Goal: Find specific page/section

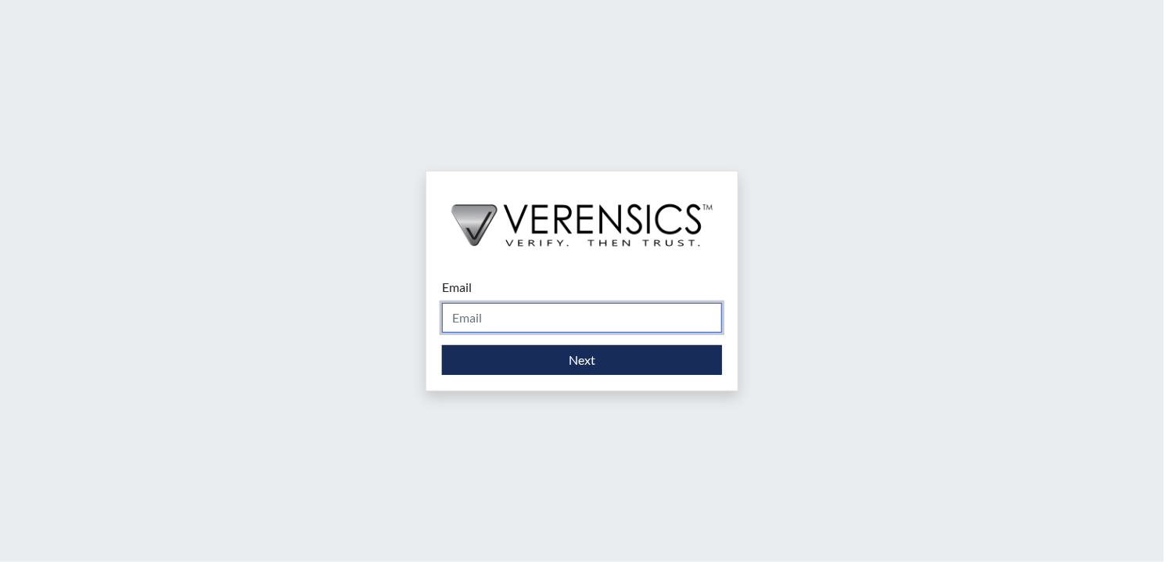
click at [581, 317] on input "Email" at bounding box center [582, 318] width 280 height 30
type input "[DOMAIN_NAME][EMAIL_ADDRESS][DOMAIN_NAME]"
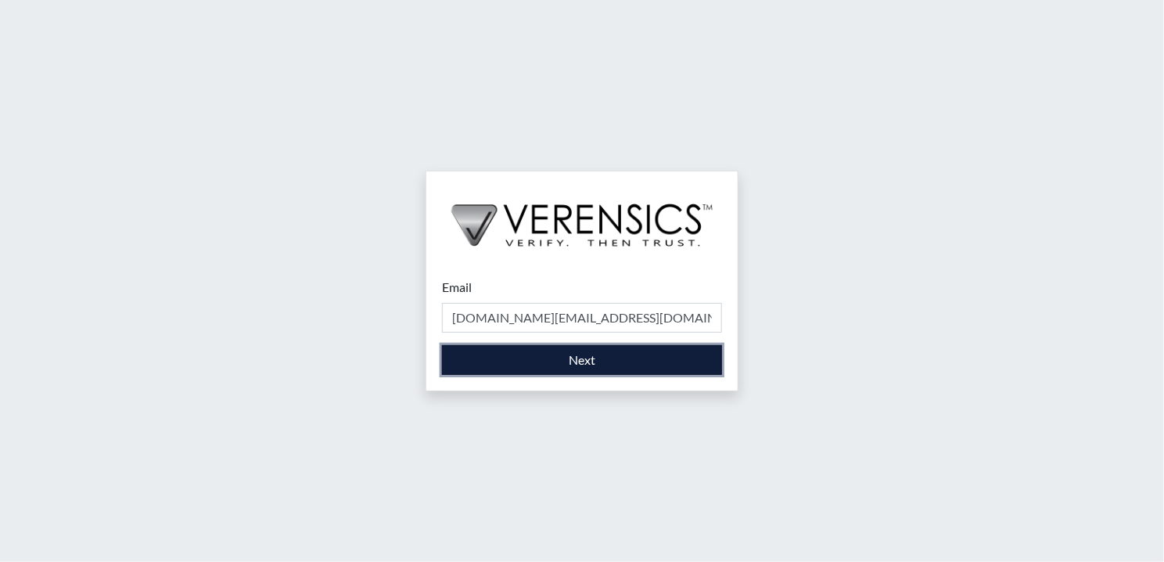
click at [559, 350] on button "Next" at bounding box center [582, 360] width 280 height 30
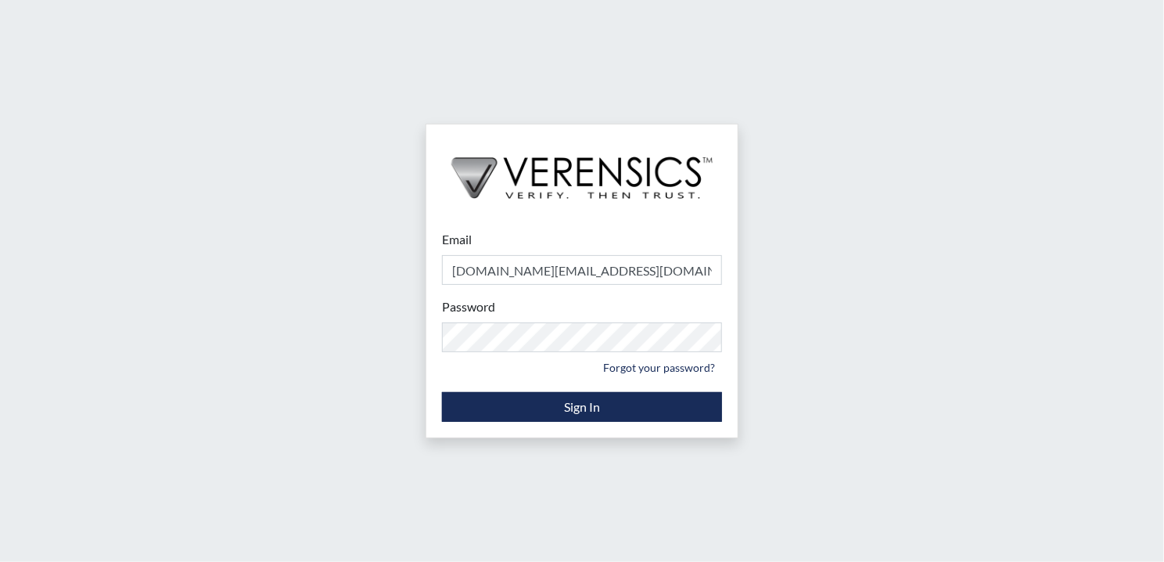
click at [412, 389] on div "Email [DOMAIN_NAME][EMAIL_ADDRESS][DOMAIN_NAME] Please provide your email addre…" at bounding box center [582, 281] width 1164 height 562
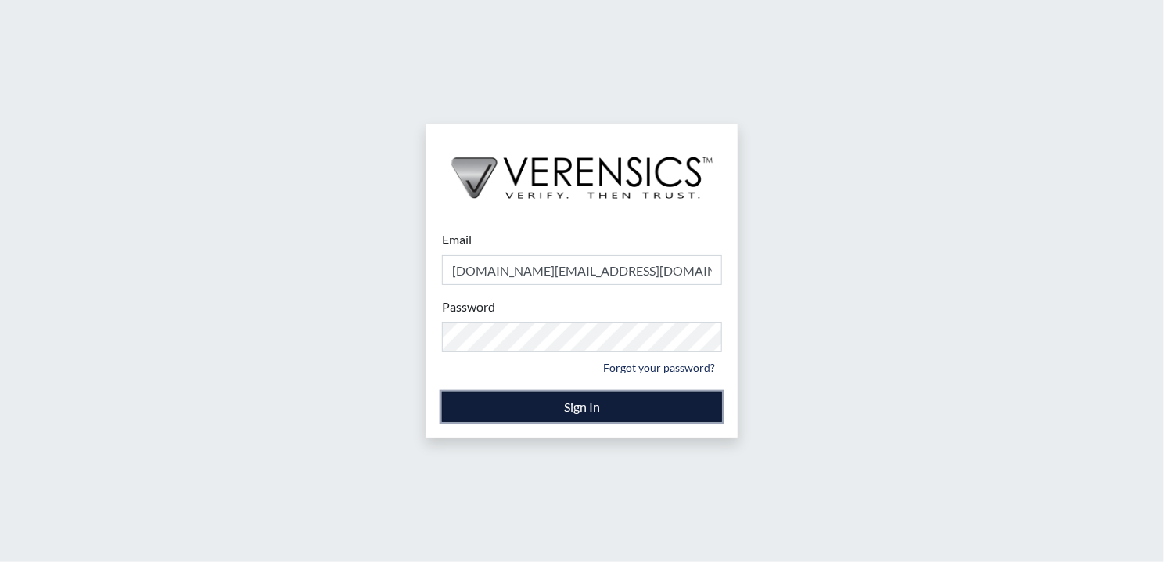
click at [468, 406] on button "Sign In" at bounding box center [582, 407] width 280 height 30
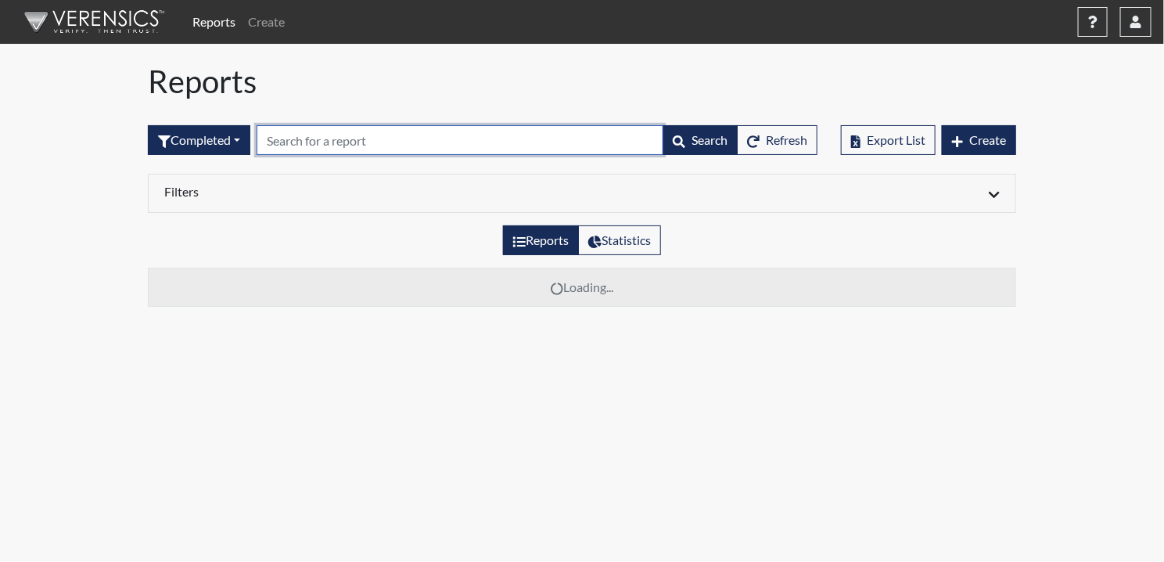
click at [341, 126] on input "text" at bounding box center [460, 140] width 407 height 30
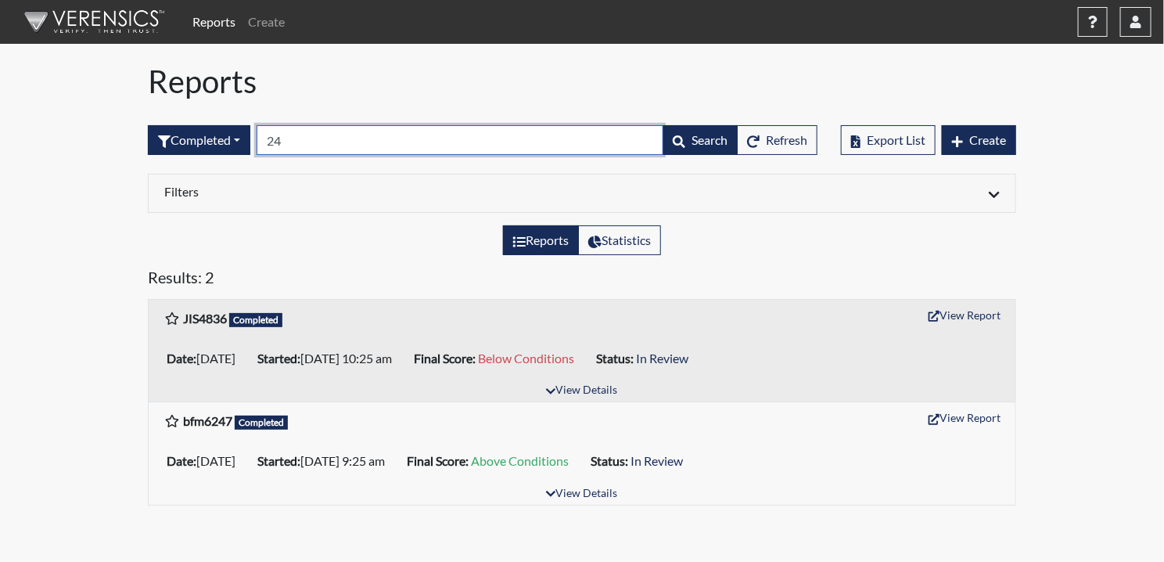
type input "2"
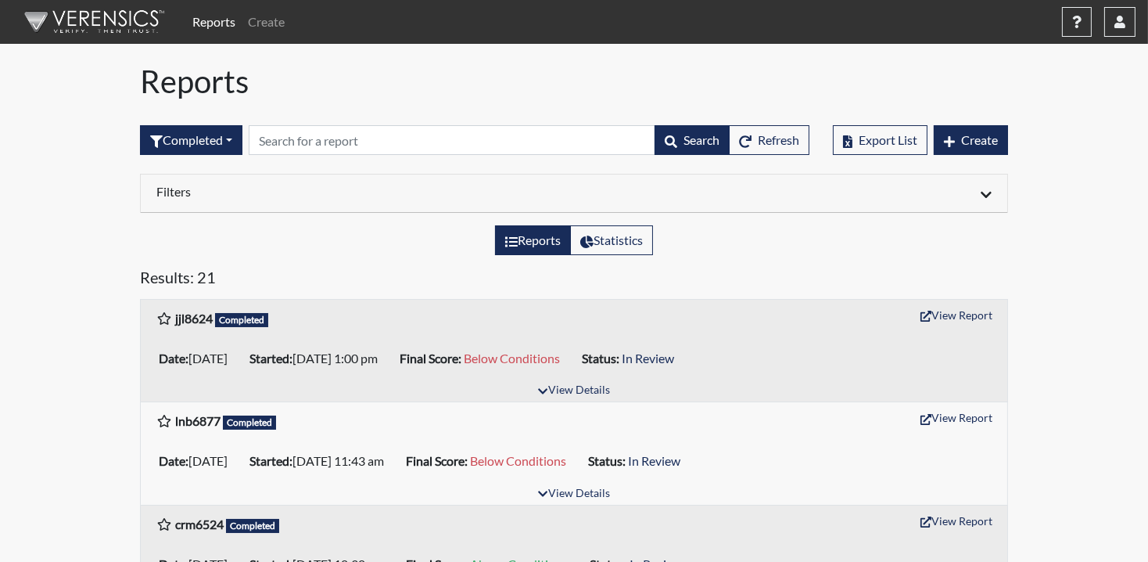
click at [289, 184] on h6 "Filters" at bounding box center [359, 191] width 406 height 15
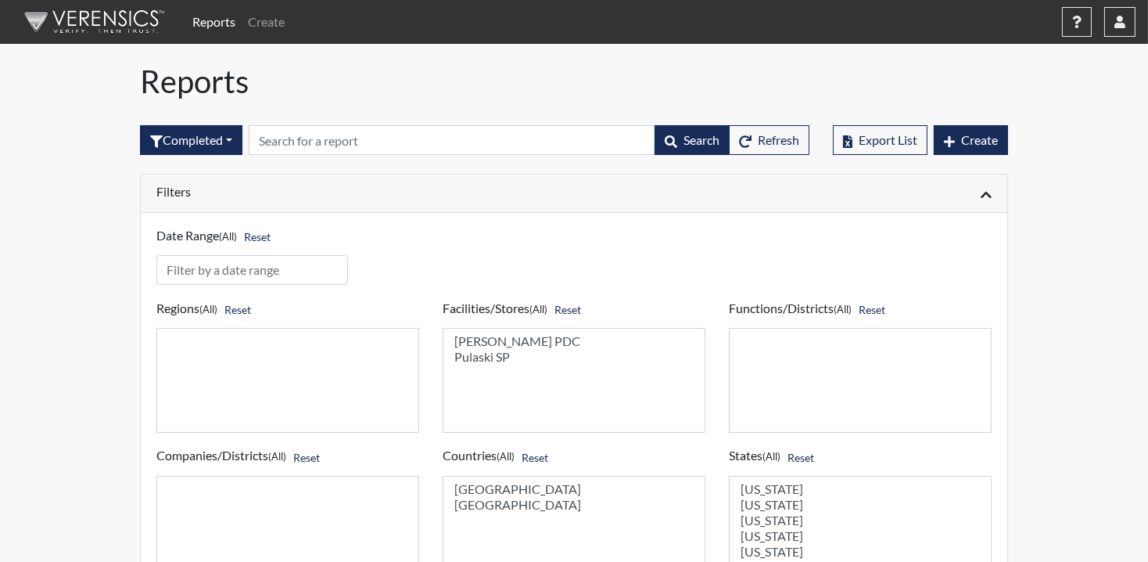
click at [292, 188] on h6 "Filters" at bounding box center [359, 191] width 406 height 15
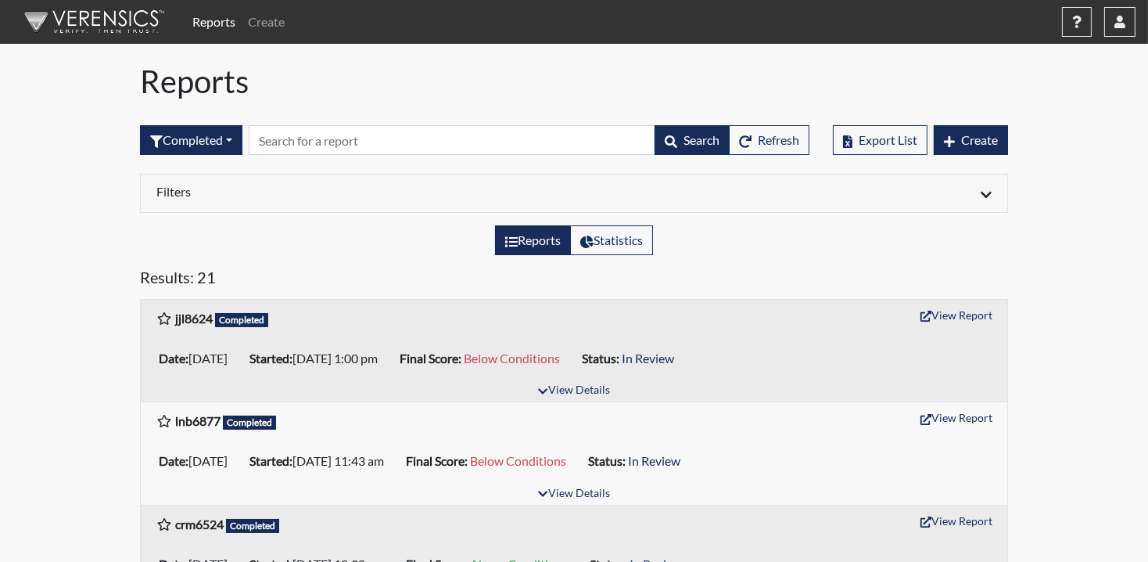
click at [969, 21] on button "button" at bounding box center [1119, 22] width 31 height 30
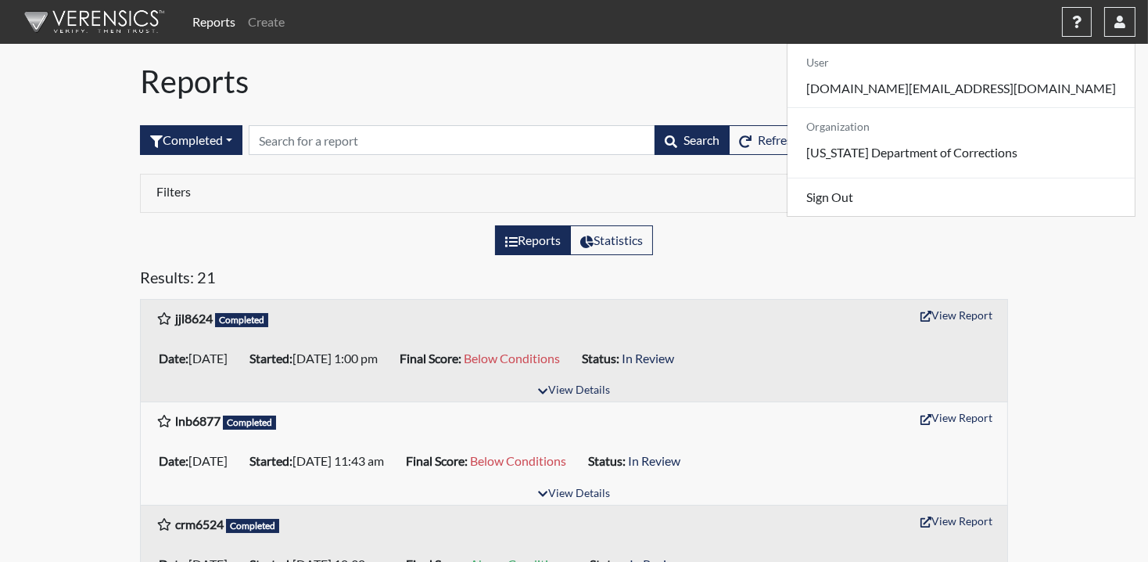
click at [490, 34] on div "Reports Create Help Center × Verensics Best Practices How to successfully use t…" at bounding box center [660, 21] width 949 height 31
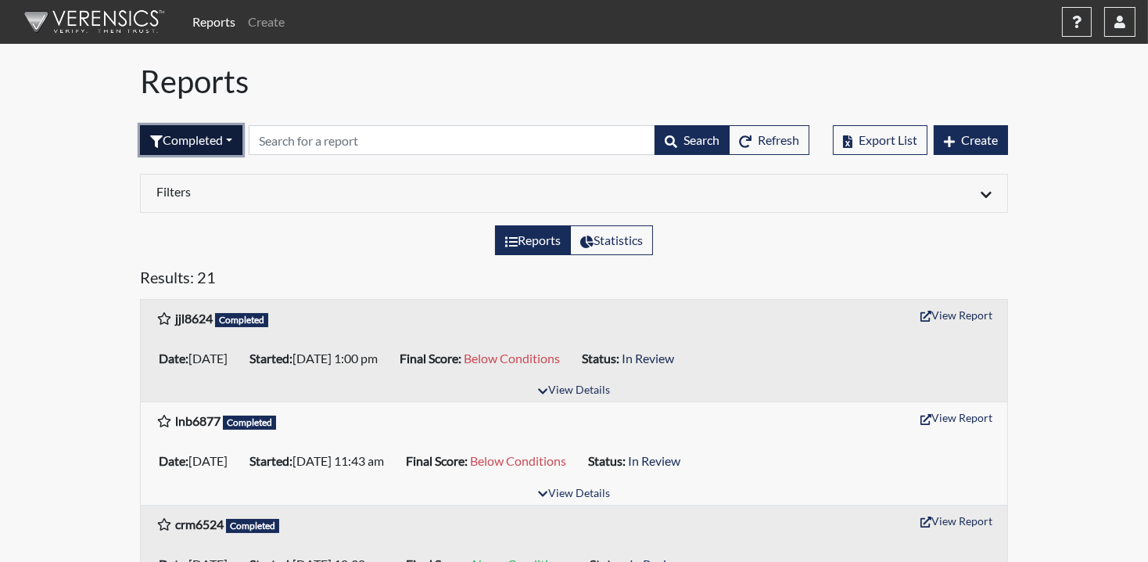
click at [170, 131] on button "Completed" at bounding box center [191, 140] width 102 height 30
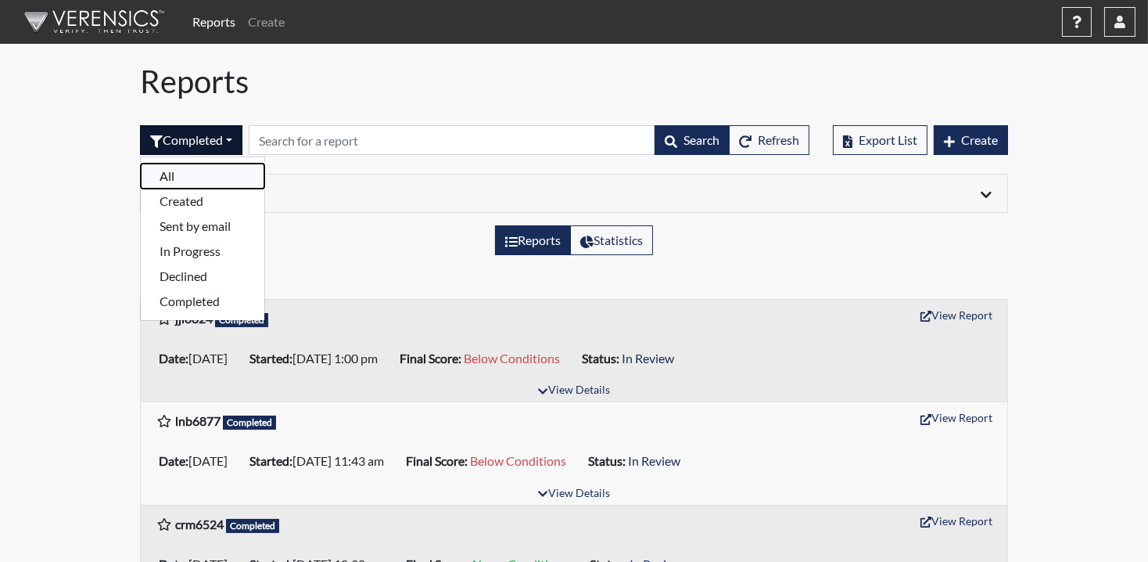
click at [206, 178] on button "All" at bounding box center [203, 175] width 124 height 25
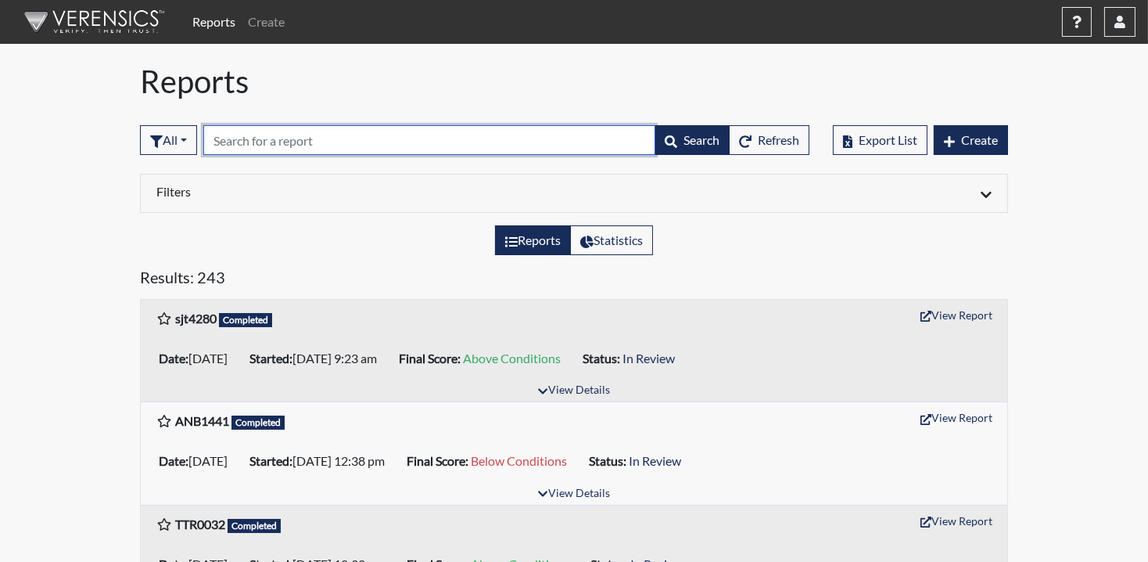
click at [319, 143] on input "text" at bounding box center [429, 140] width 452 height 30
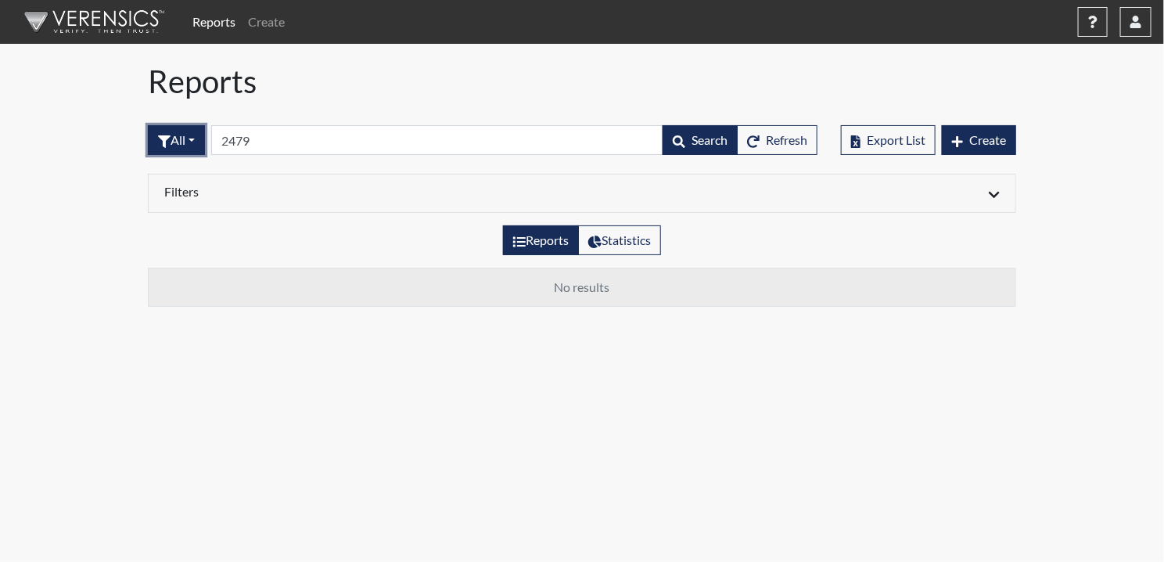
click at [189, 132] on button "All" at bounding box center [176, 140] width 57 height 30
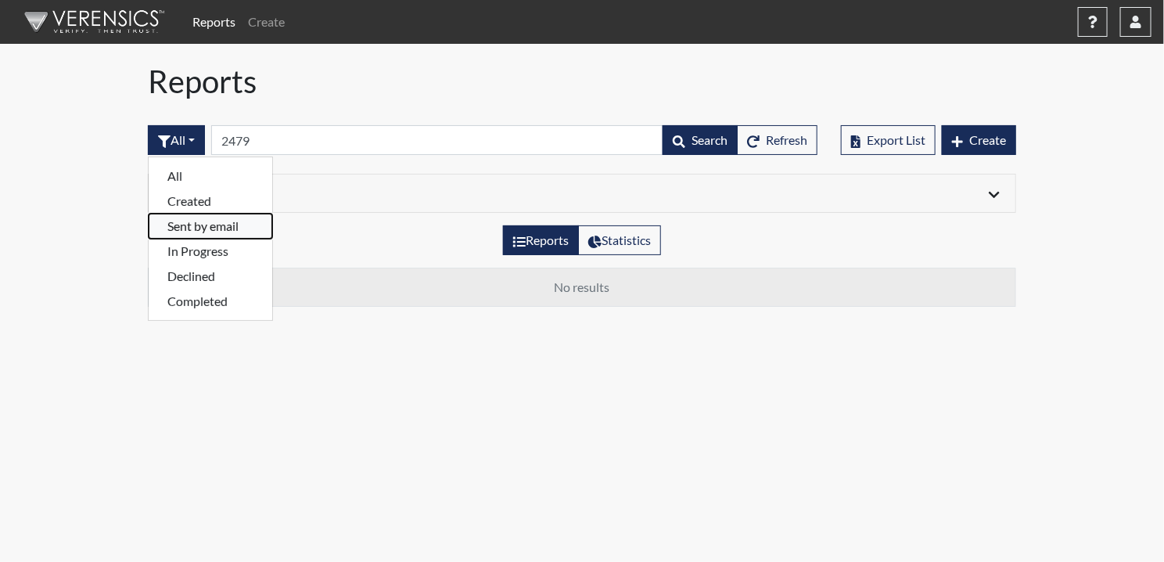
click at [196, 224] on button "Sent by email" at bounding box center [211, 226] width 124 height 25
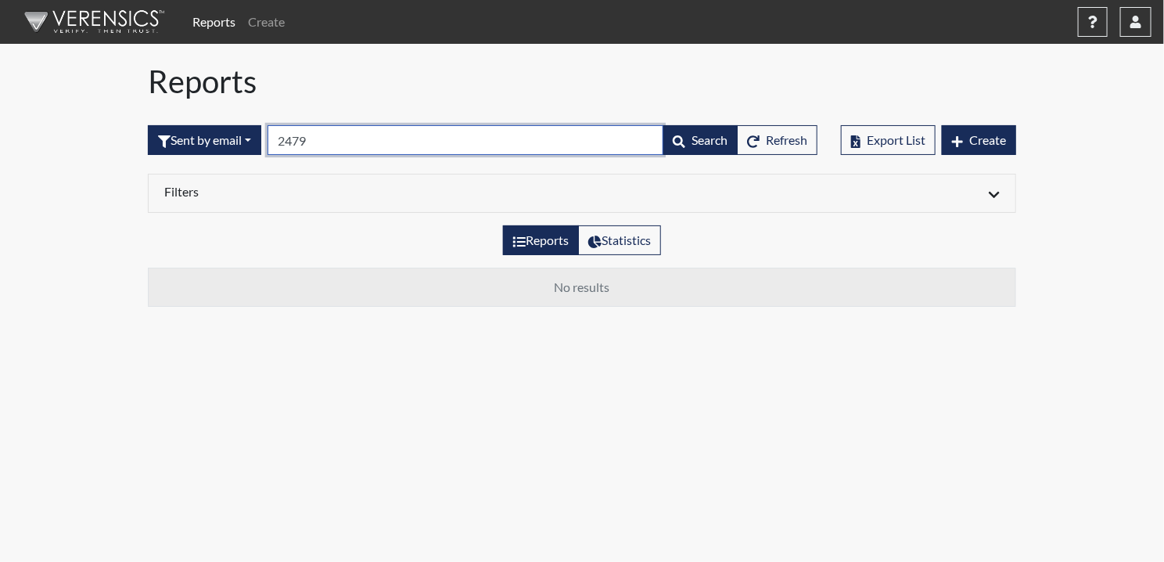
click at [321, 137] on input "2479" at bounding box center [465, 140] width 396 height 30
type input "24"
